Goal: Navigation & Orientation: Find specific page/section

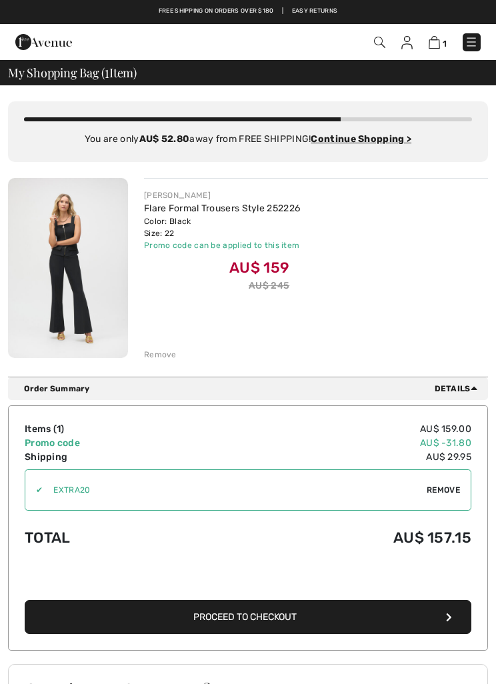
click at [171, 355] on div "Remove" at bounding box center [160, 355] width 33 height 12
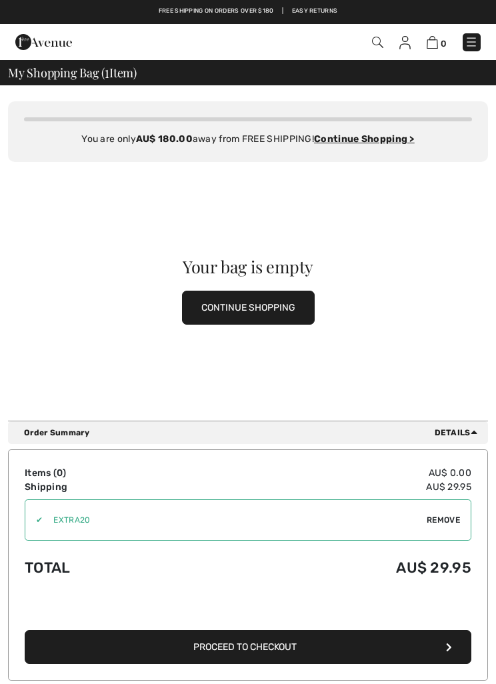
click at [478, 40] on img at bounding box center [471, 41] width 13 height 13
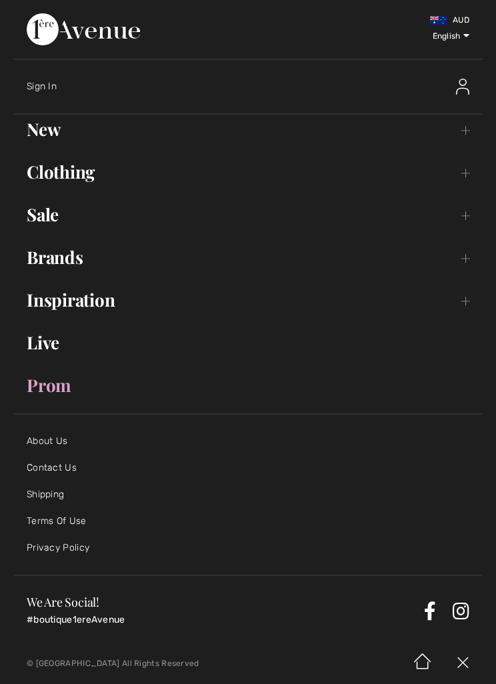
click at [109, 307] on link "Inspiration Toggle submenu" at bounding box center [247, 299] width 469 height 29
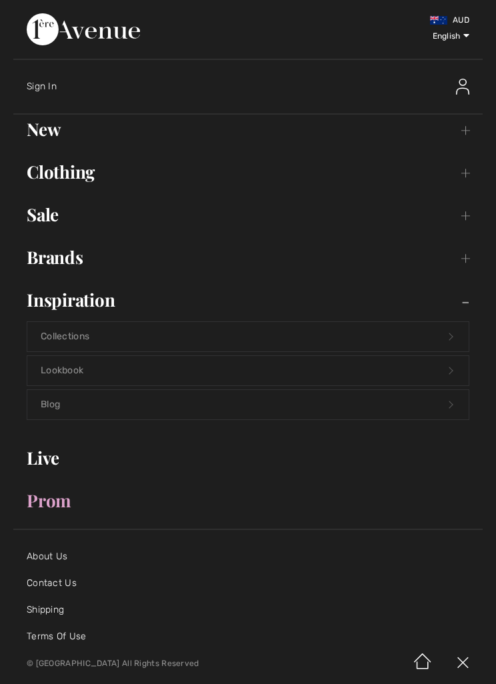
click at [447, 369] on link "Lookbook Open submenu" at bounding box center [247, 370] width 441 height 29
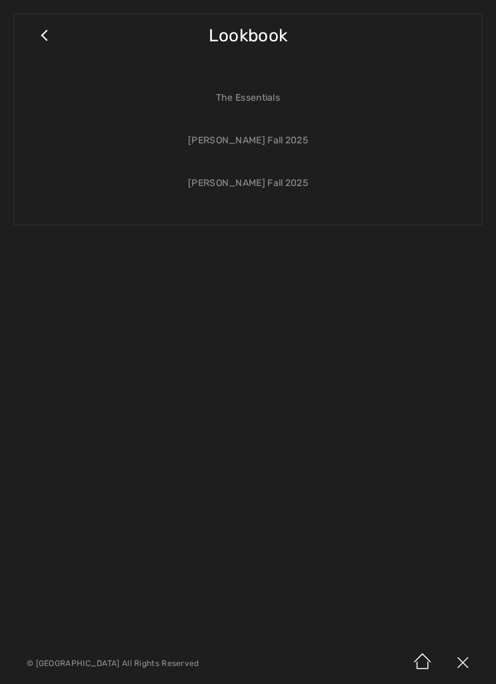
click at [265, 103] on link "The Essentials" at bounding box center [247, 97] width 441 height 29
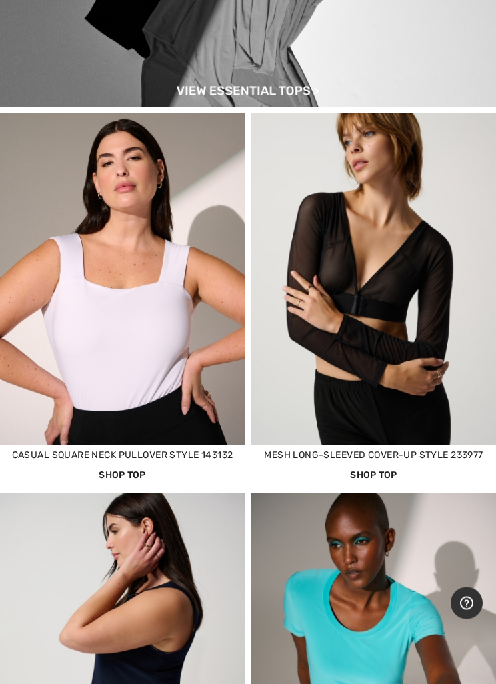
scroll to position [773, 0]
click at [378, 469] on link "Shop Top" at bounding box center [373, 475] width 223 height 14
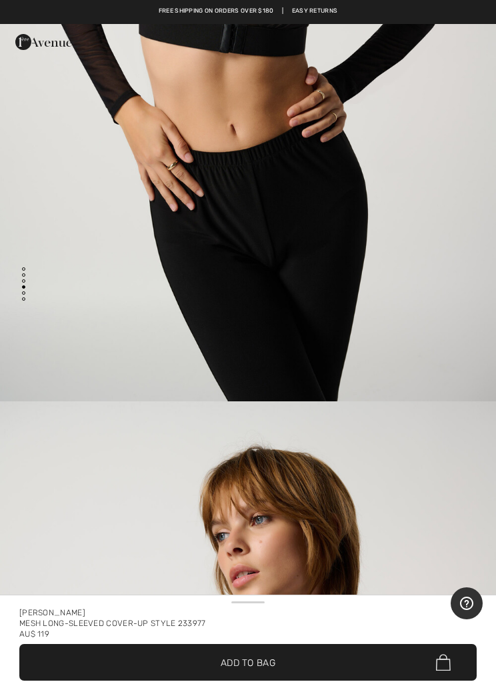
scroll to position [1748, 0]
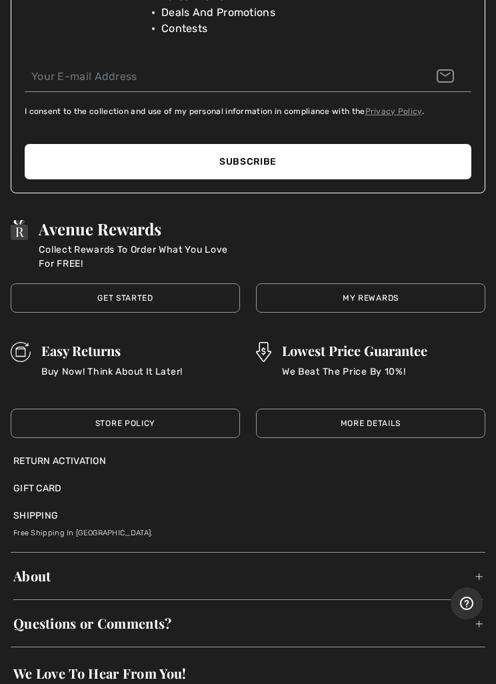
scroll to position [4840, 0]
